Goal: Information Seeking & Learning: Learn about a topic

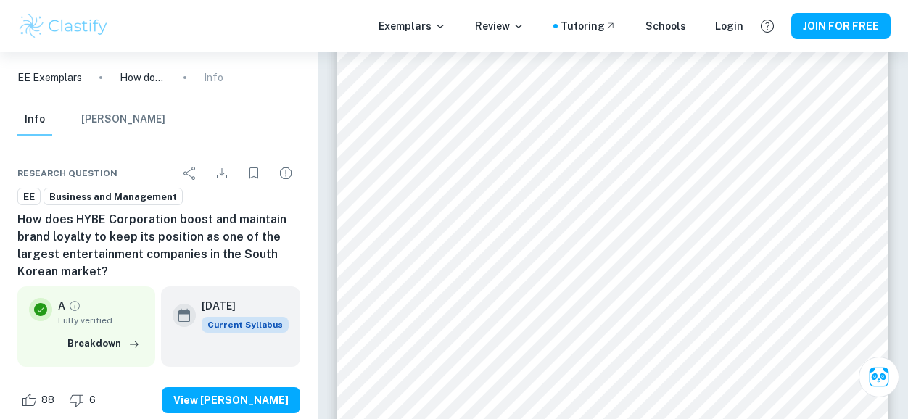
scroll to position [3671, 0]
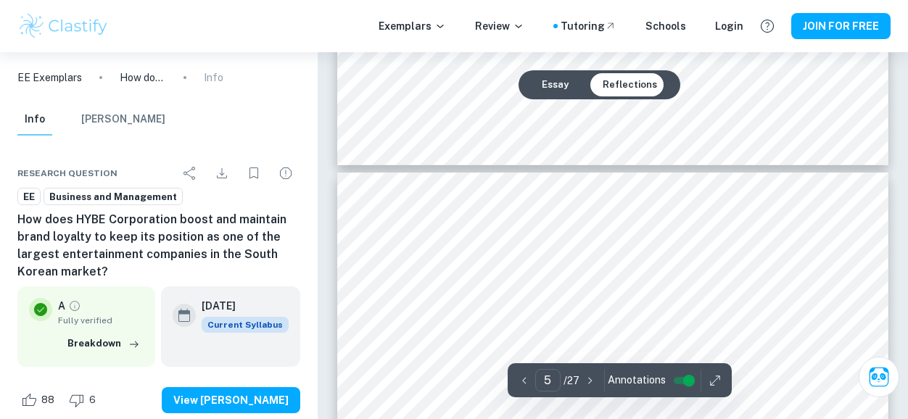
type input "4"
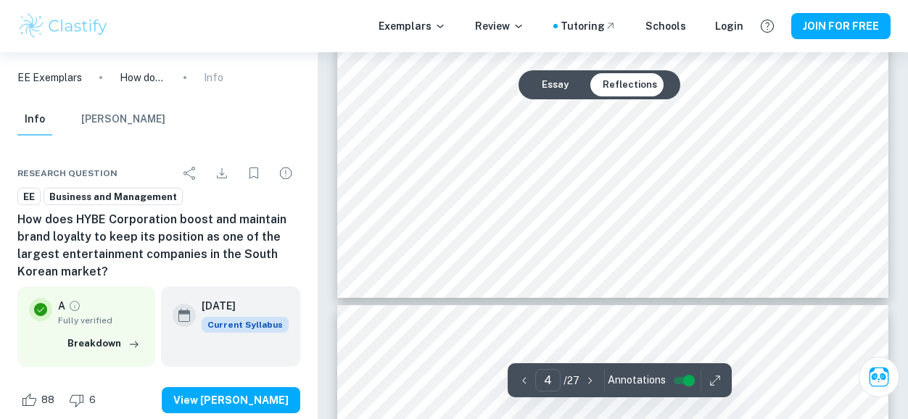
scroll to position [2929, 0]
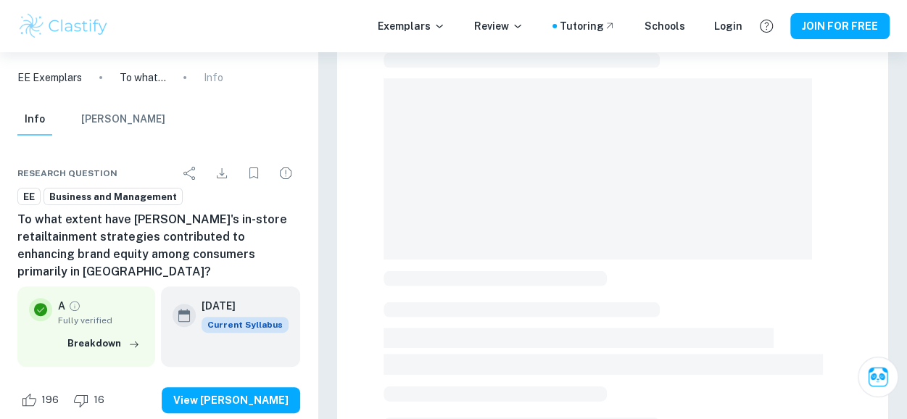
scroll to position [123, 0]
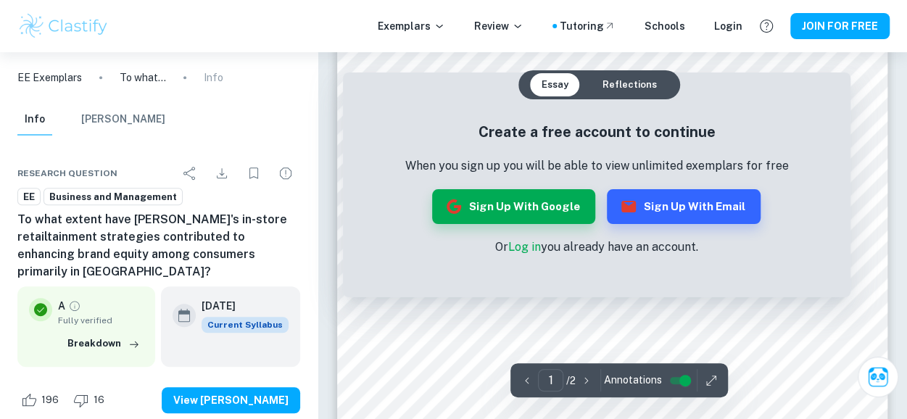
scroll to position [387, 0]
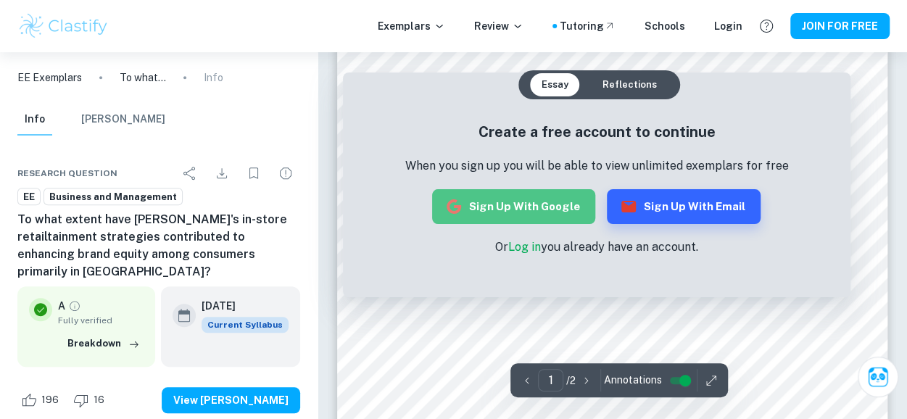
click at [534, 201] on button "Sign up with Google" at bounding box center [513, 206] width 163 height 35
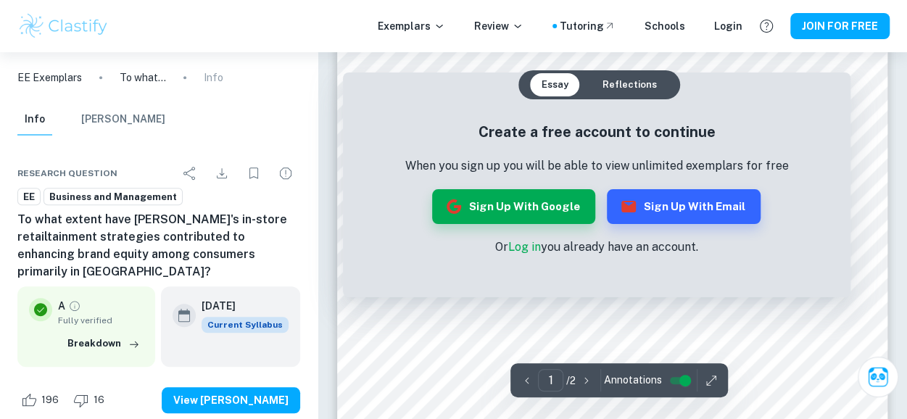
click at [525, 246] on link "Log in" at bounding box center [524, 247] width 33 height 14
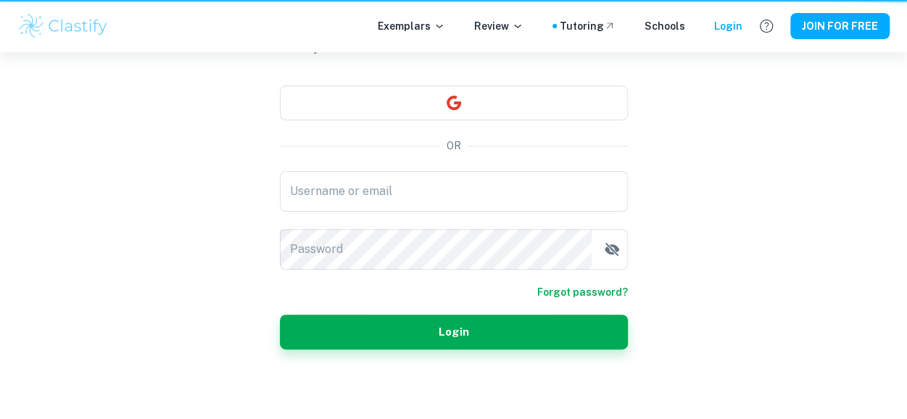
type input "1098372@lcps.org"
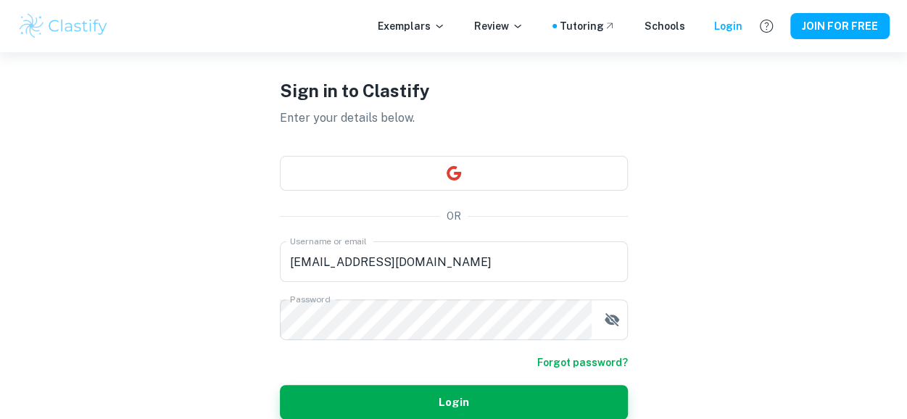
scroll to position [84, 0]
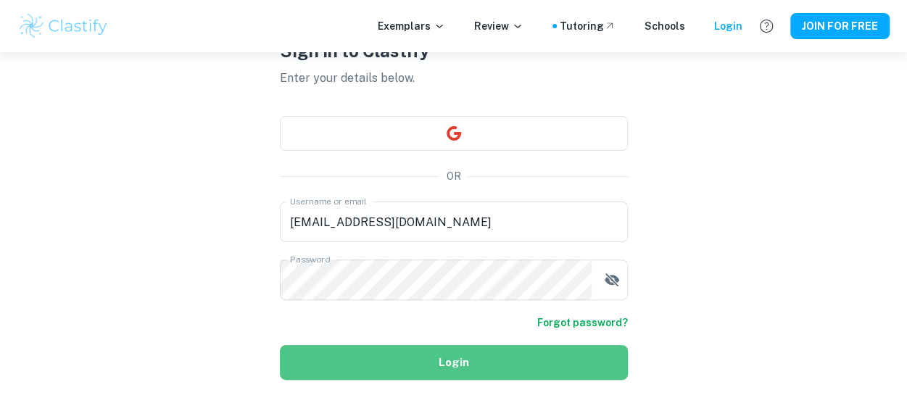
click at [596, 358] on button "Login" at bounding box center [454, 362] width 348 height 35
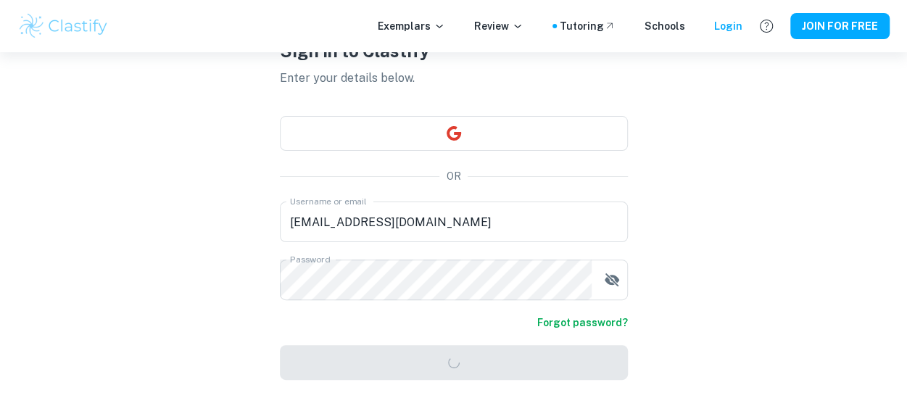
scroll to position [52, 0]
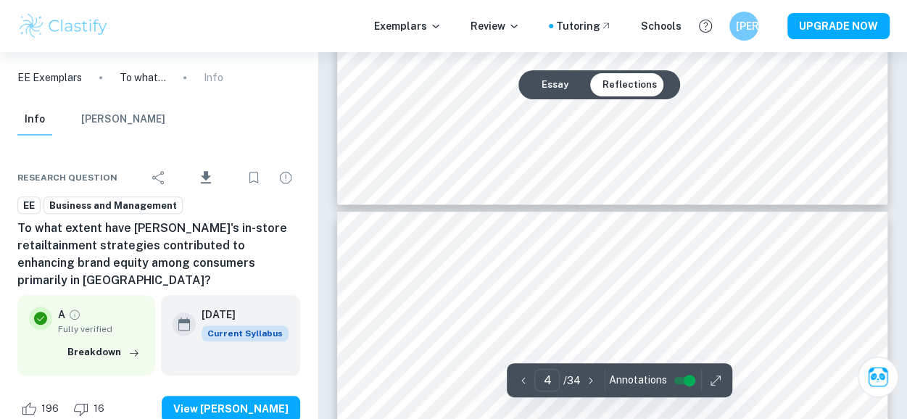
type input "5"
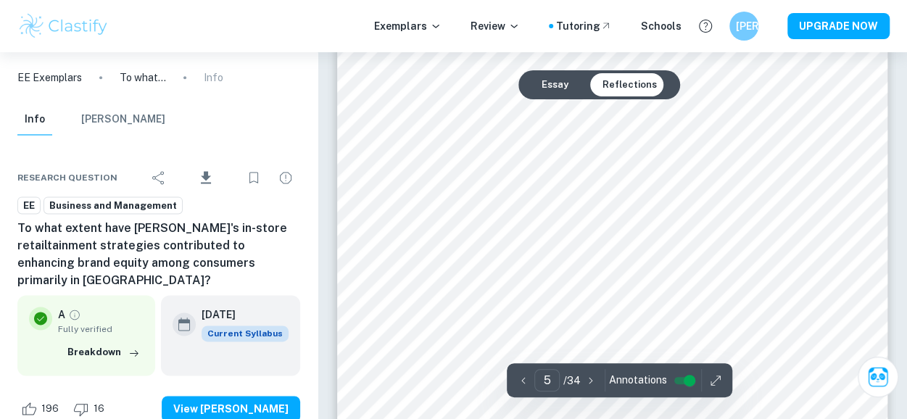
scroll to position [3597, 0]
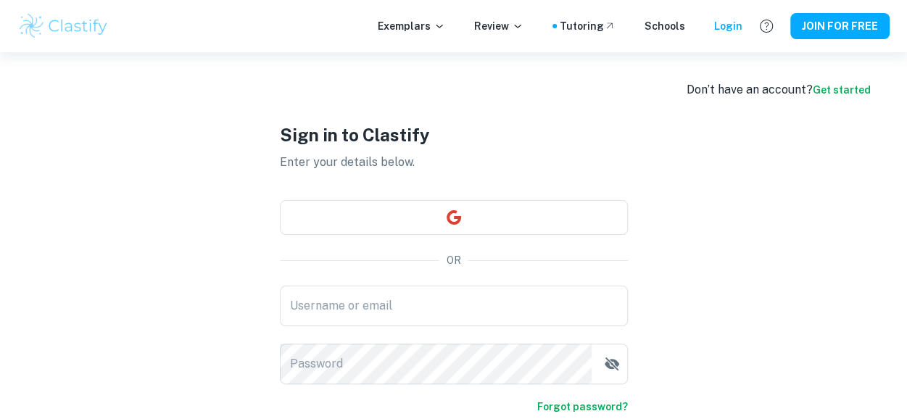
type input "[EMAIL_ADDRESS][DOMAIN_NAME]"
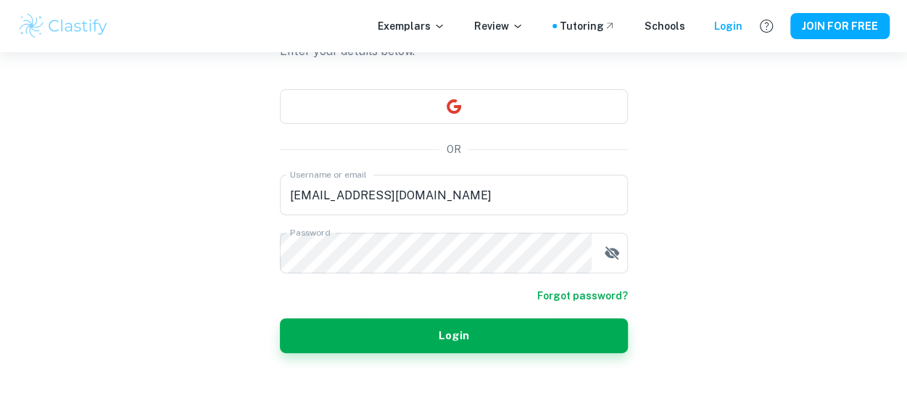
scroll to position [110, 0]
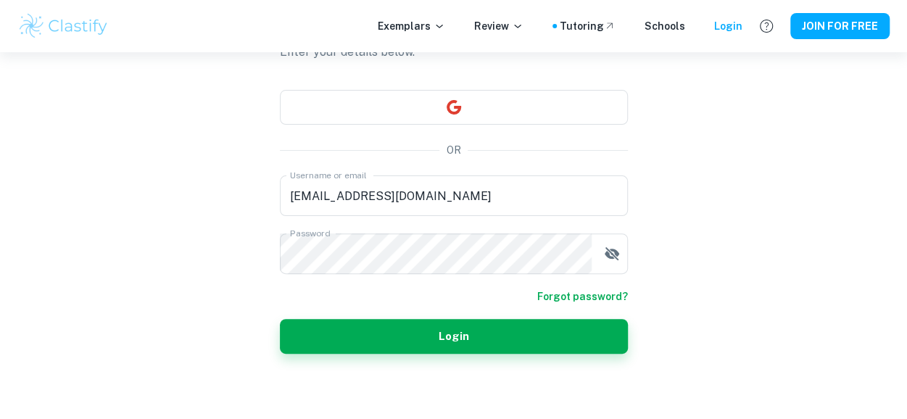
click at [509, 362] on div "Sign in to Clastify Enter your details below. OR Username or email 1098372@lcps…" at bounding box center [454, 182] width 348 height 481
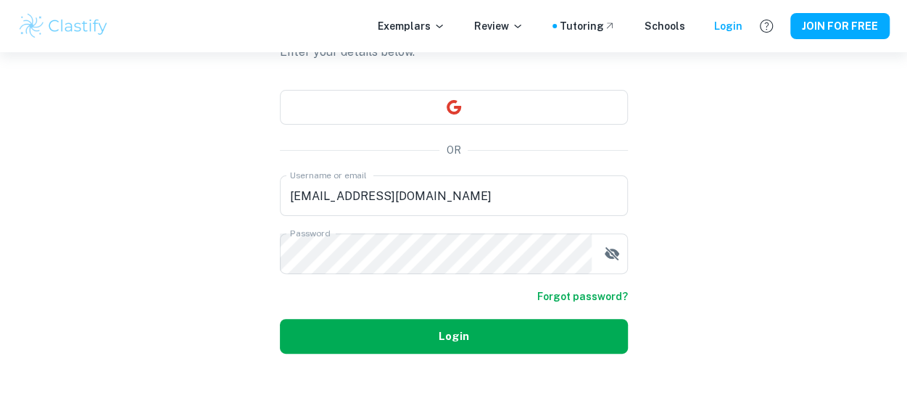
click at [542, 333] on button "Login" at bounding box center [454, 336] width 348 height 35
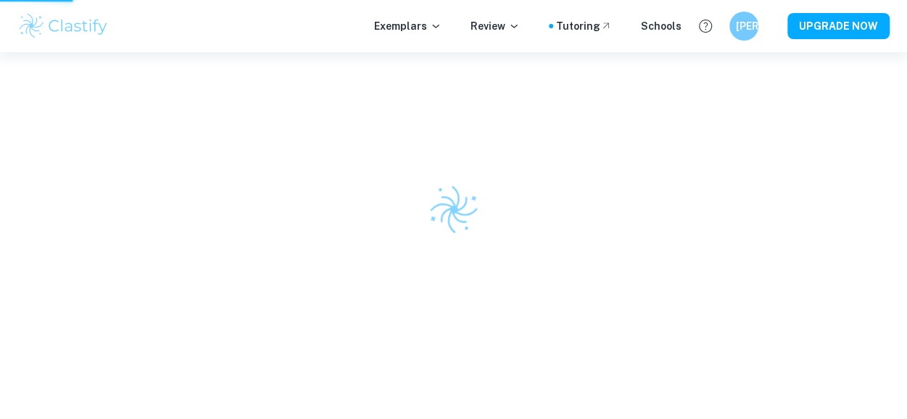
scroll to position [52, 0]
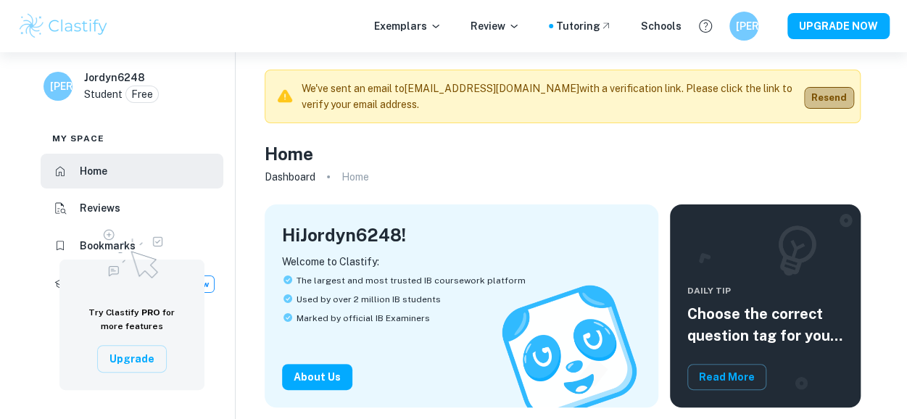
click at [819, 98] on button "Resend" at bounding box center [829, 98] width 50 height 22
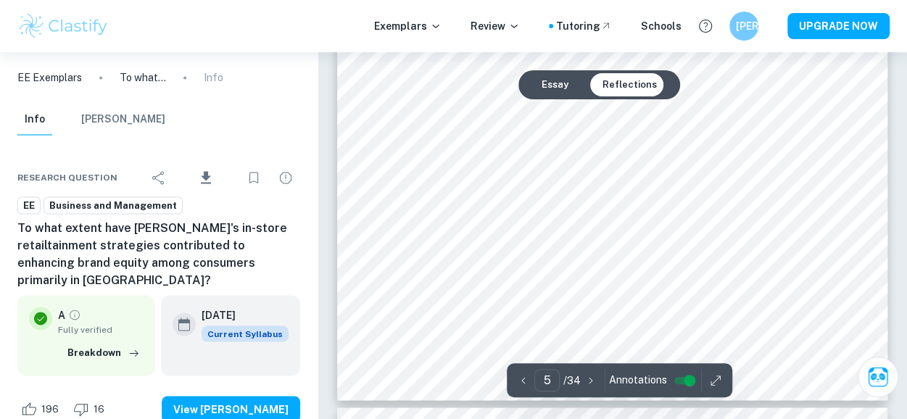
scroll to position [3731, 0]
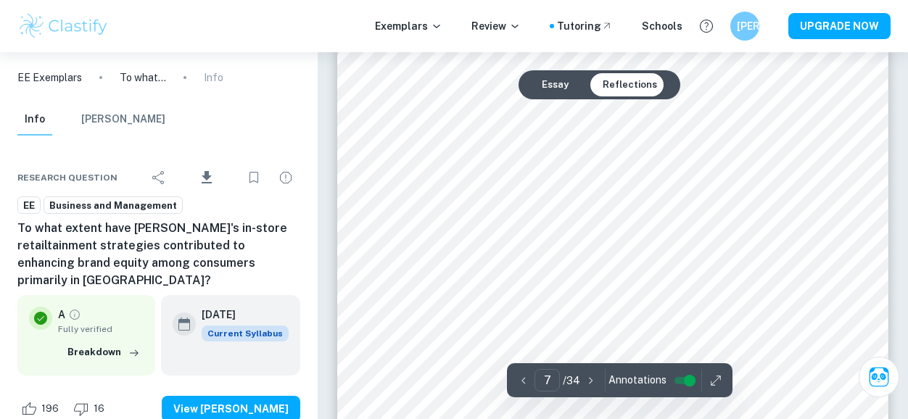
scroll to position [4834, 0]
